Goal: Task Accomplishment & Management: Use online tool/utility

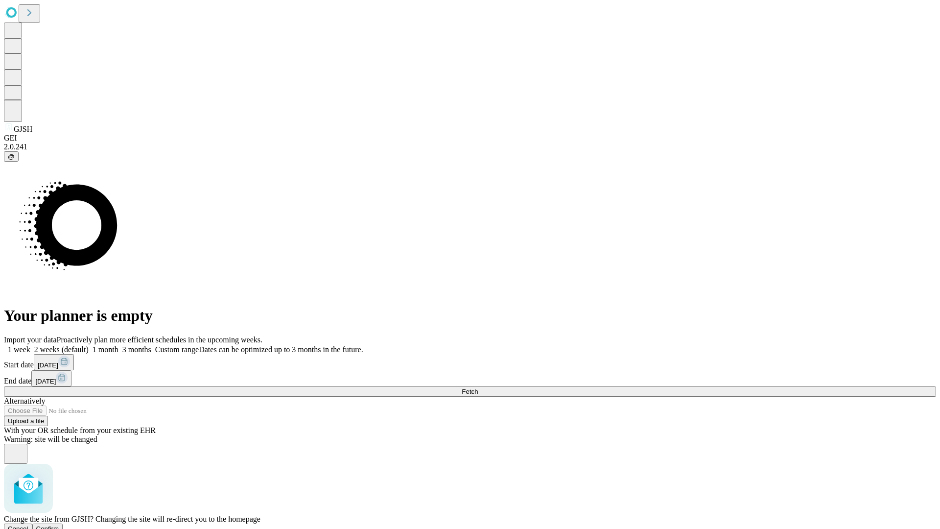
click at [59, 525] on span "Confirm" at bounding box center [47, 528] width 23 height 7
click at [89, 345] on label "2 weeks (default)" at bounding box center [59, 349] width 58 height 8
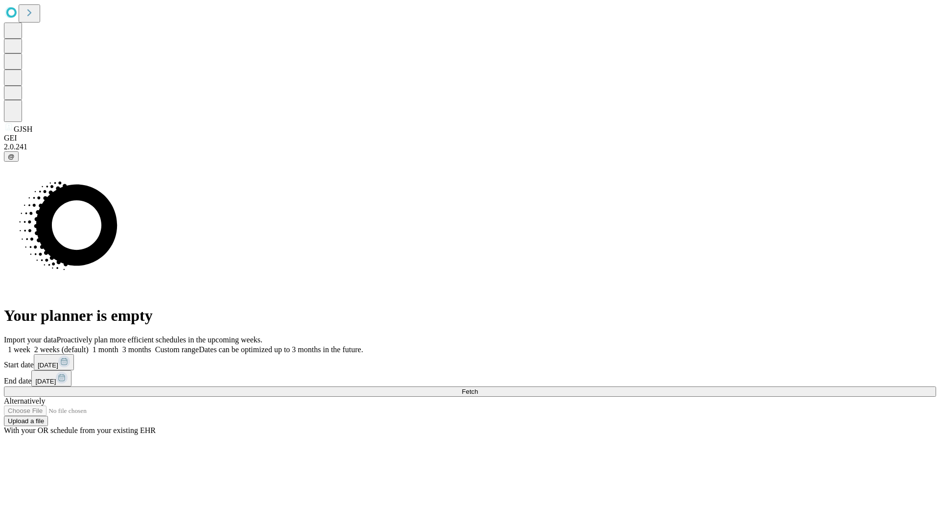
click at [478, 388] on span "Fetch" at bounding box center [470, 391] width 16 height 7
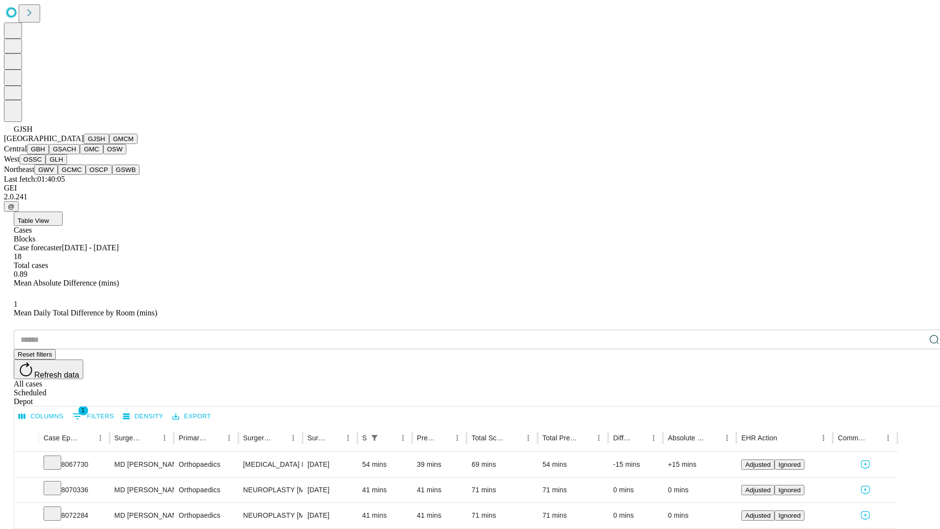
click at [109, 144] on button "GMCM" at bounding box center [123, 139] width 28 height 10
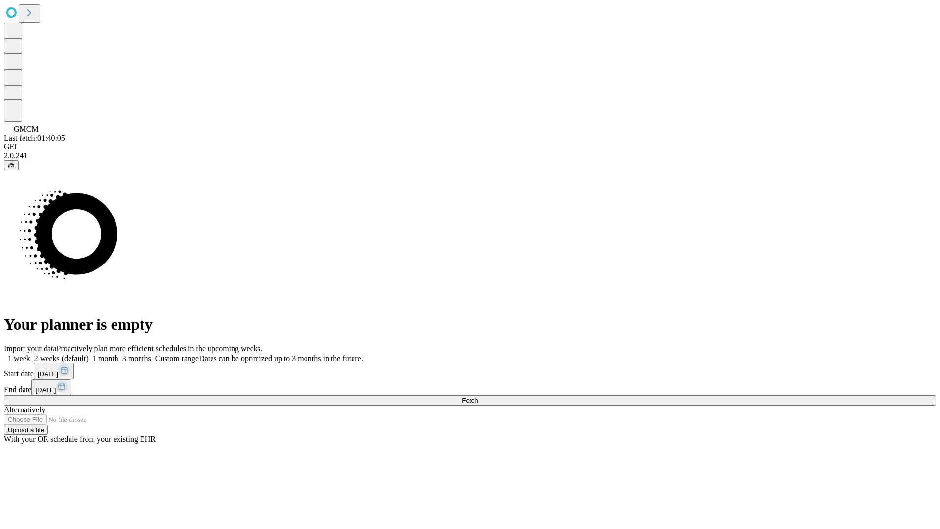
click at [89, 354] on label "2 weeks (default)" at bounding box center [59, 358] width 58 height 8
click at [478, 397] on span "Fetch" at bounding box center [470, 400] width 16 height 7
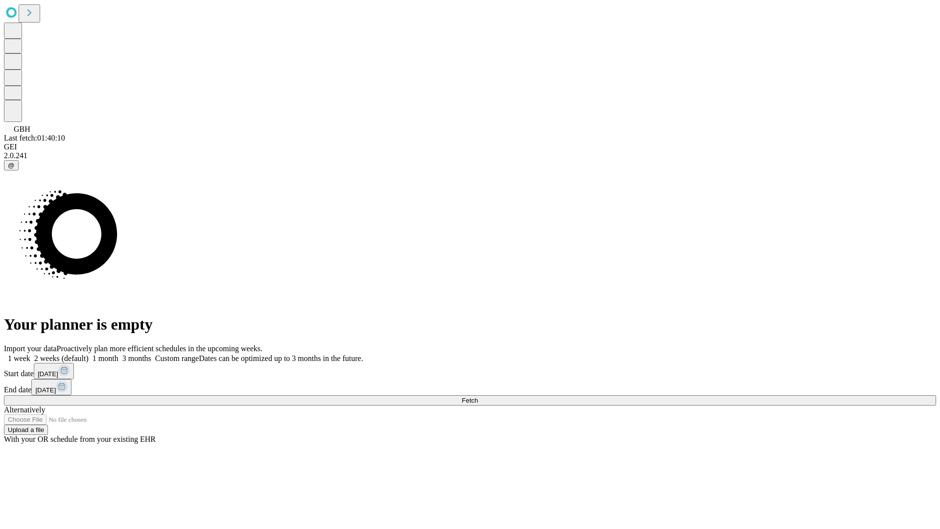
click at [478, 397] on span "Fetch" at bounding box center [470, 400] width 16 height 7
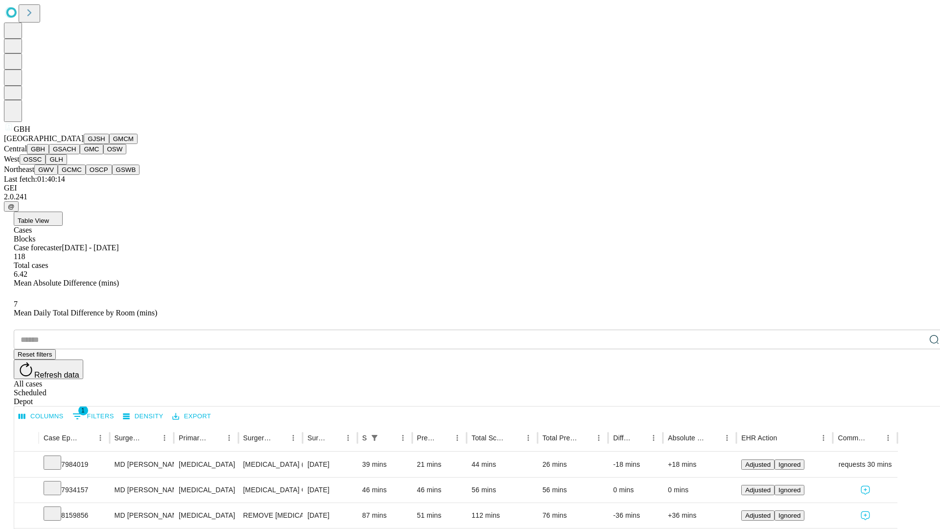
click at [76, 154] on button "GSACH" at bounding box center [64, 149] width 31 height 10
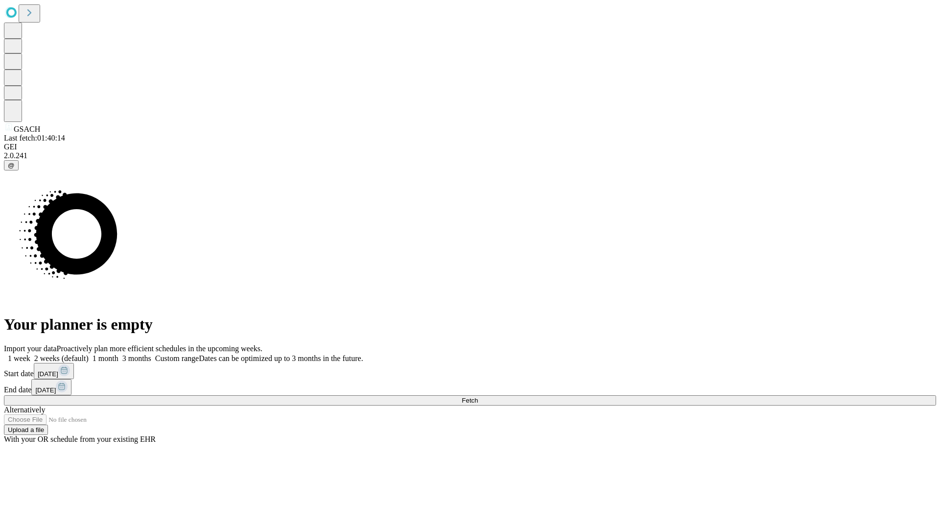
click at [89, 354] on label "2 weeks (default)" at bounding box center [59, 358] width 58 height 8
click at [478, 397] on span "Fetch" at bounding box center [470, 400] width 16 height 7
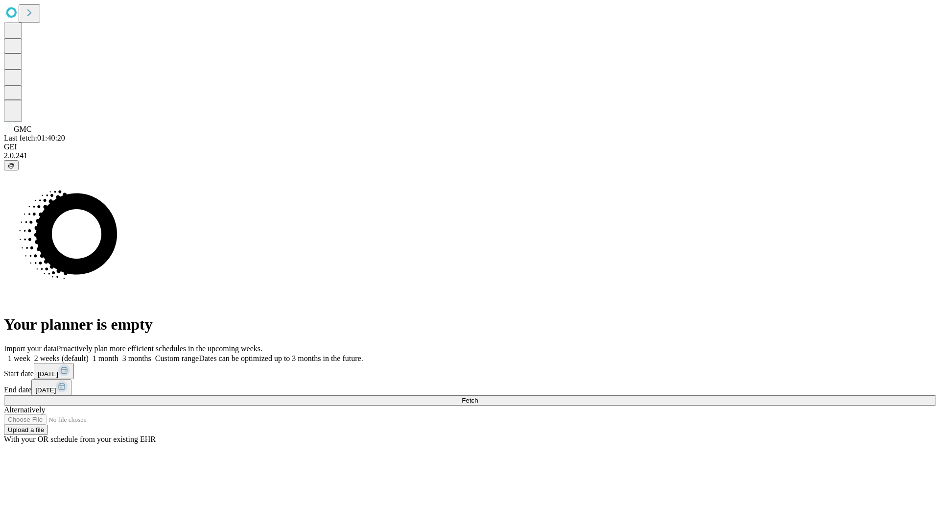
click at [89, 354] on label "2 weeks (default)" at bounding box center [59, 358] width 58 height 8
click at [478, 397] on span "Fetch" at bounding box center [470, 400] width 16 height 7
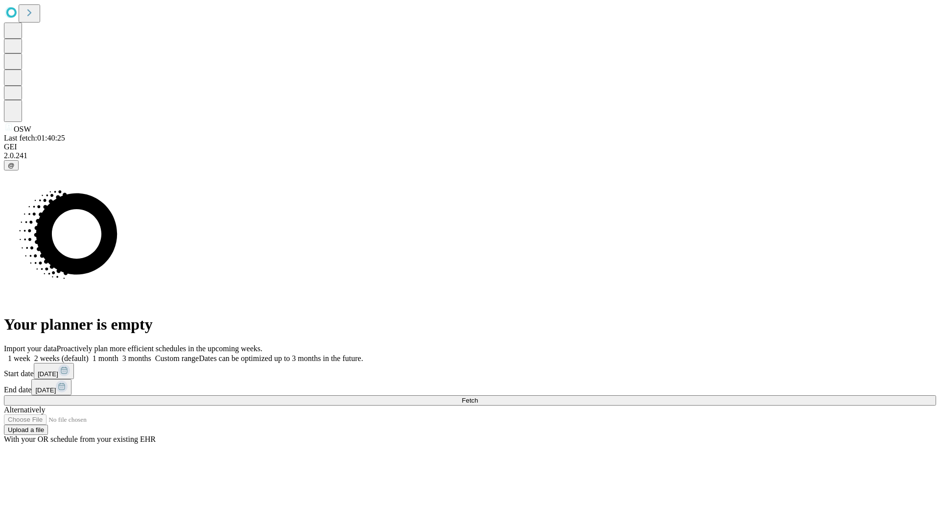
click at [89, 354] on label "2 weeks (default)" at bounding box center [59, 358] width 58 height 8
click at [478, 397] on span "Fetch" at bounding box center [470, 400] width 16 height 7
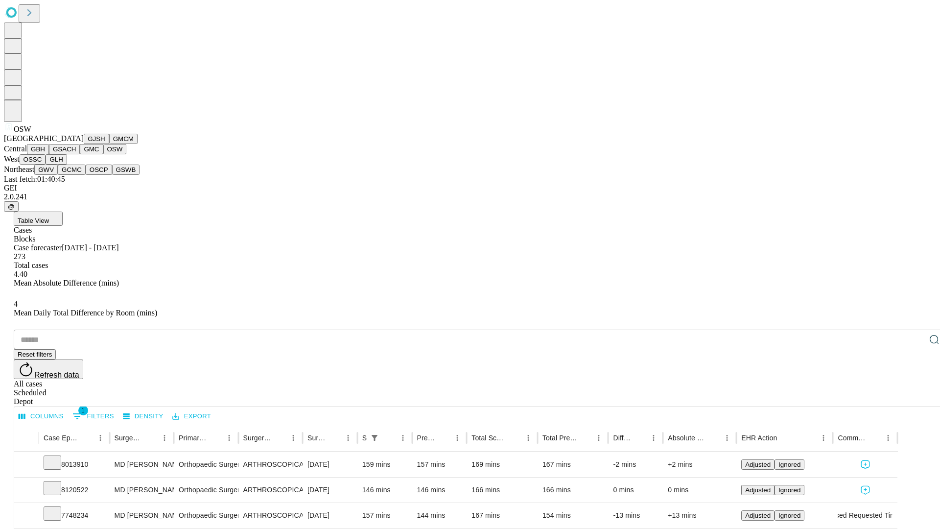
click at [46, 164] on button "OSSC" at bounding box center [33, 159] width 26 height 10
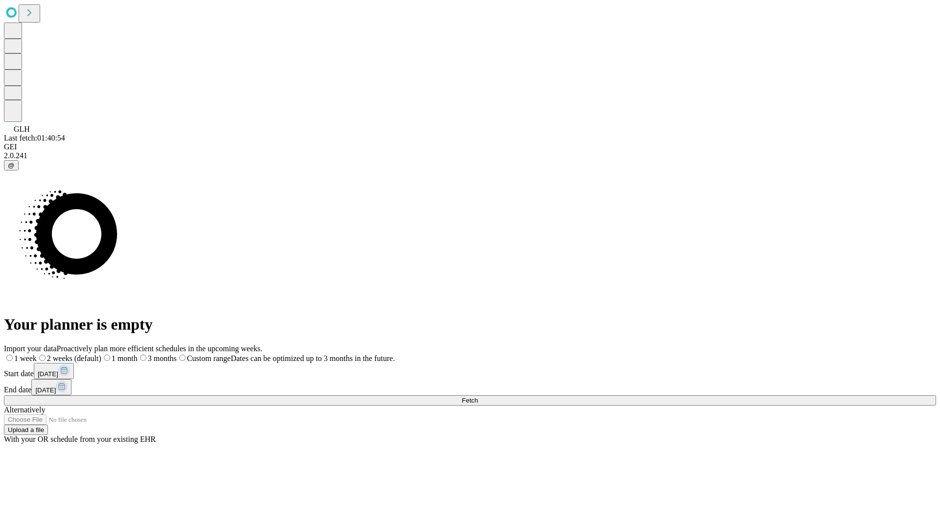
click at [478, 397] on span "Fetch" at bounding box center [470, 400] width 16 height 7
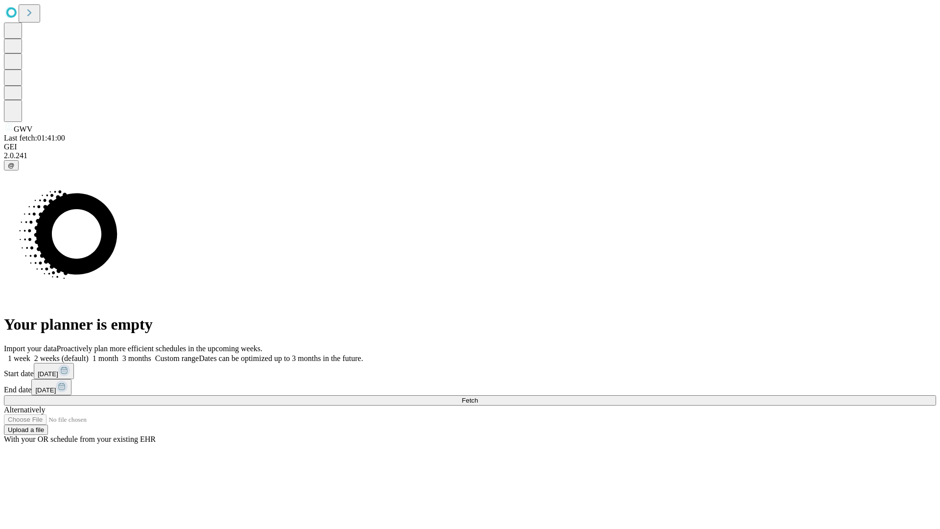
click at [89, 354] on label "2 weeks (default)" at bounding box center [59, 358] width 58 height 8
click at [478, 397] on span "Fetch" at bounding box center [470, 400] width 16 height 7
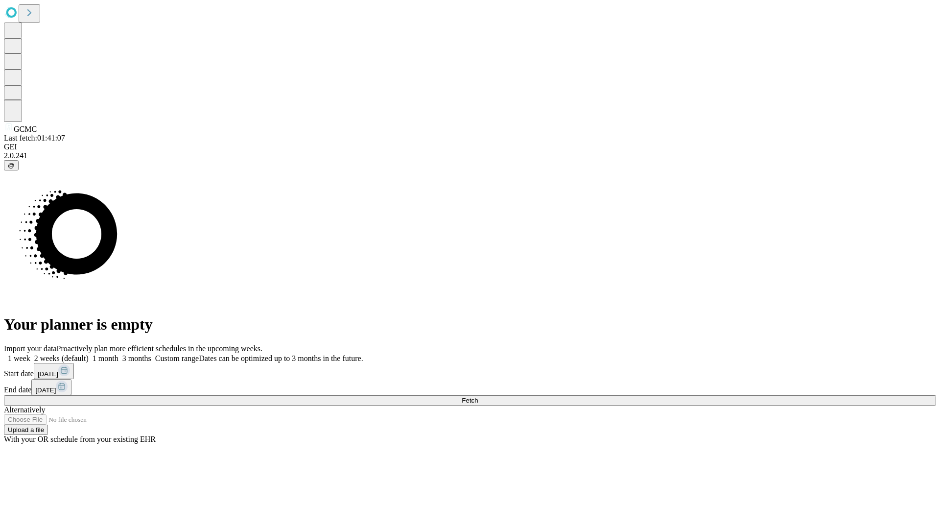
click at [89, 354] on label "2 weeks (default)" at bounding box center [59, 358] width 58 height 8
click at [478, 397] on span "Fetch" at bounding box center [470, 400] width 16 height 7
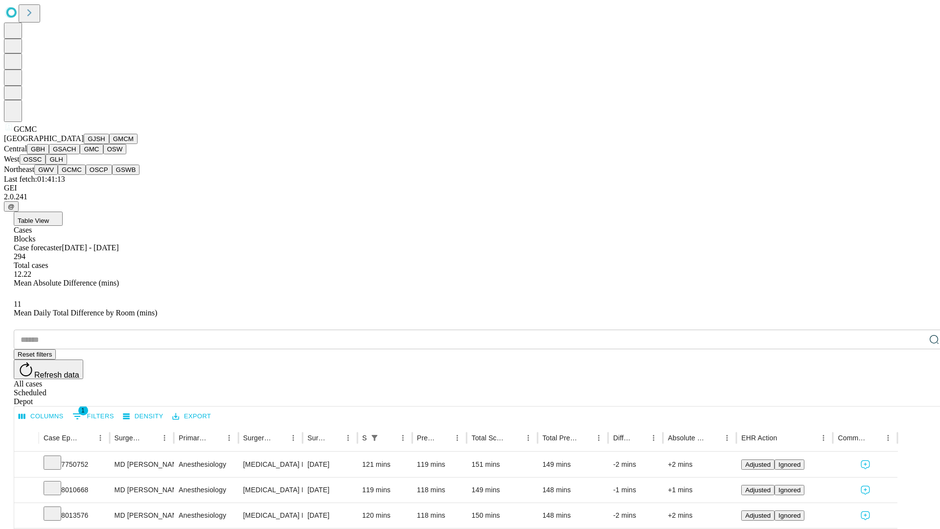
click at [86, 175] on button "OSCP" at bounding box center [99, 169] width 26 height 10
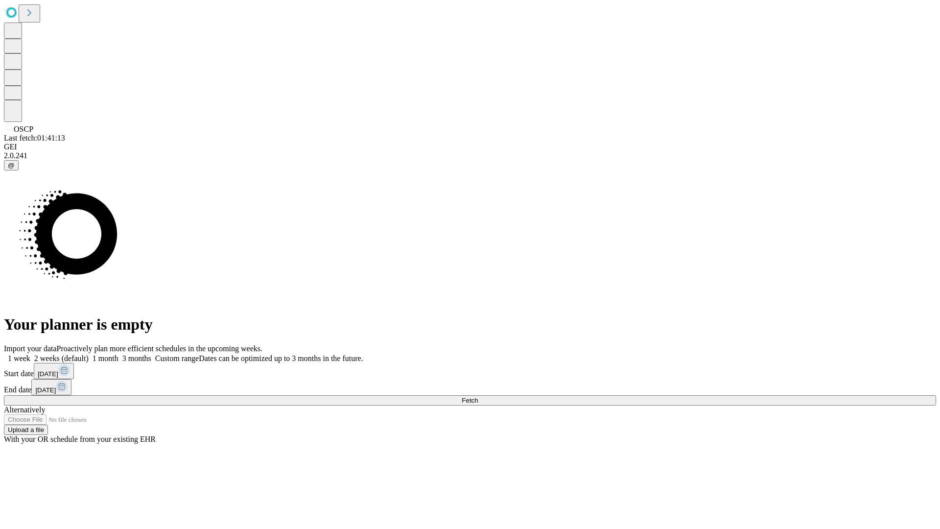
click at [89, 354] on label "2 weeks (default)" at bounding box center [59, 358] width 58 height 8
click at [478, 397] on span "Fetch" at bounding box center [470, 400] width 16 height 7
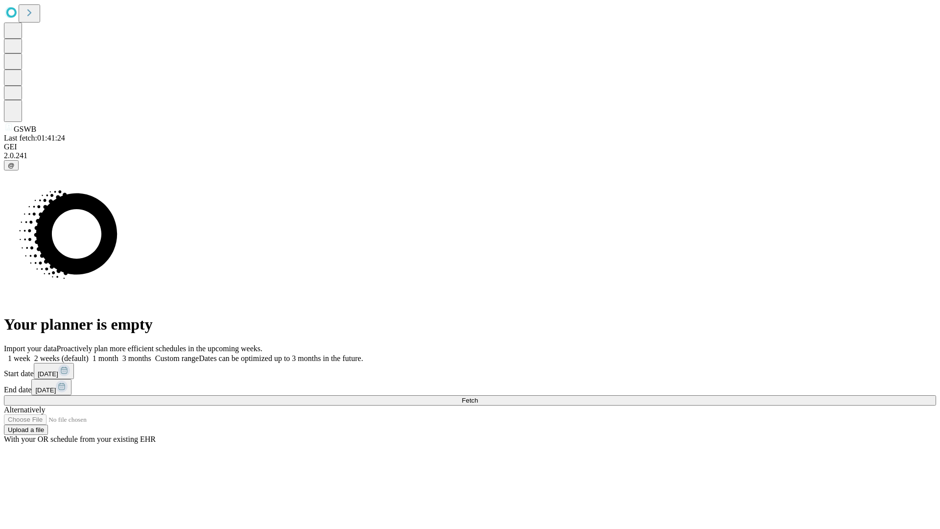
click at [89, 354] on label "2 weeks (default)" at bounding box center [59, 358] width 58 height 8
click at [478, 397] on span "Fetch" at bounding box center [470, 400] width 16 height 7
